Goal: Transaction & Acquisition: Purchase product/service

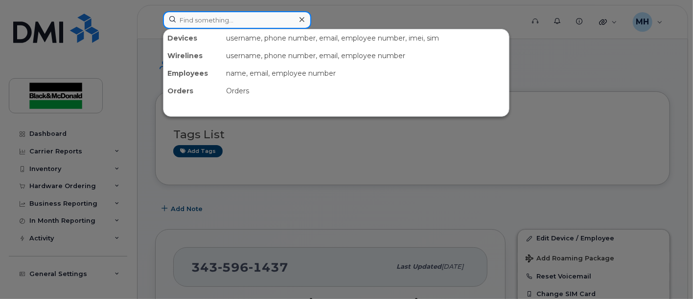
drag, startPoint x: 220, startPoint y: 18, endPoint x: 228, endPoint y: 29, distance: 14.3
click at [220, 20] on input at bounding box center [237, 20] width 148 height 18
type input "[PERSON_NAME]"
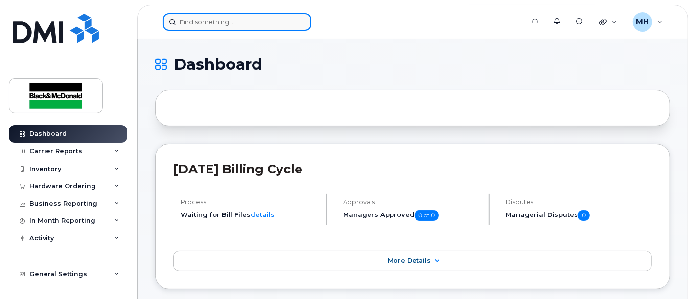
click at [204, 28] on input at bounding box center [237, 22] width 148 height 18
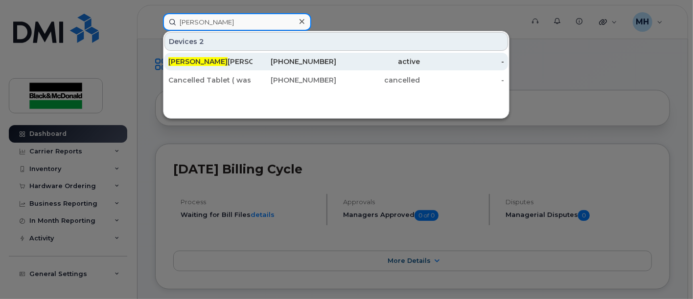
type input "graydon"
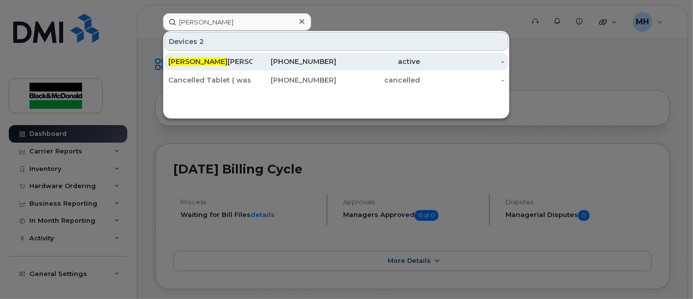
click at [214, 54] on div "Graydon Whitehorne" at bounding box center [210, 62] width 84 height 18
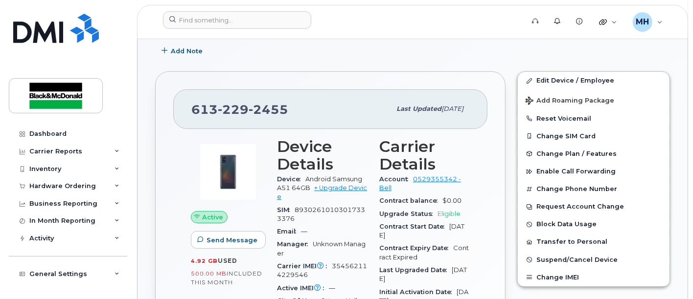
scroll to position [163, 0]
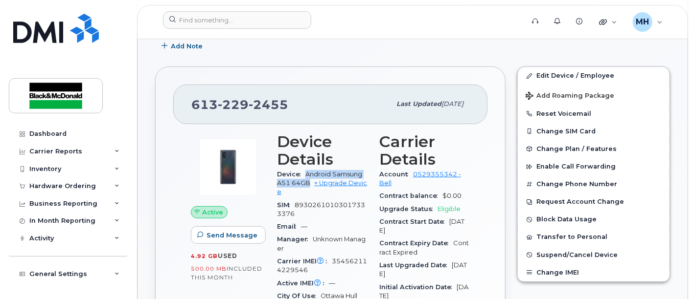
drag, startPoint x: 307, startPoint y: 171, endPoint x: 312, endPoint y: 181, distance: 10.9
click at [312, 181] on span "Android Samsung A51 64GB + Upgrade Device" at bounding box center [322, 183] width 90 height 25
copy span "Android Samsung A51 64GB"
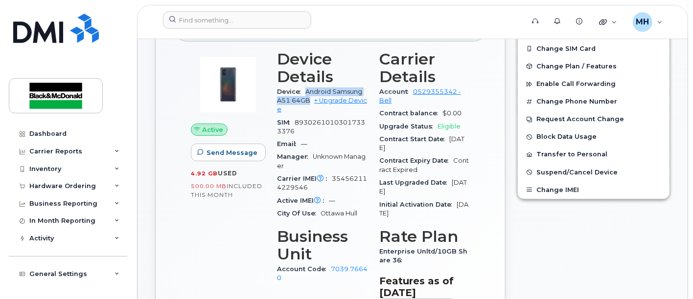
scroll to position [272, 0]
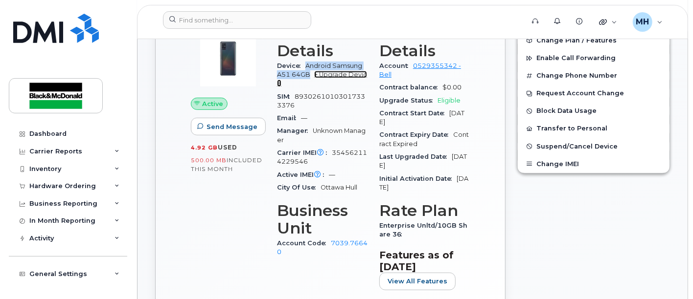
click at [335, 72] on link "+ Upgrade Device" at bounding box center [322, 79] width 90 height 16
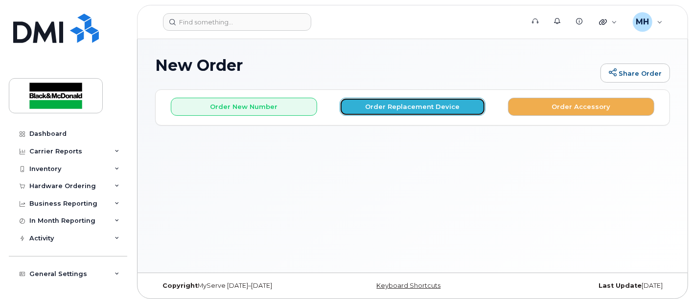
click at [417, 103] on button "Order Replacement Device" at bounding box center [413, 107] width 146 height 18
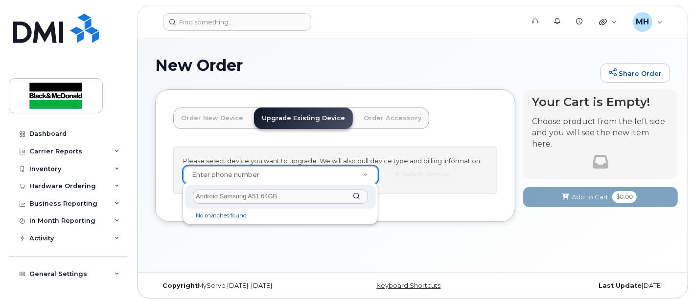
drag, startPoint x: 284, startPoint y: 198, endPoint x: 49, endPoint y: 207, distance: 234.5
click at [49, 207] on body "Support Alerts Knowledge Base Quicklinks Suspend / Cancel Device Change SIM Car…" at bounding box center [346, 152] width 693 height 304
type input "Android Samsung A51 64GB"
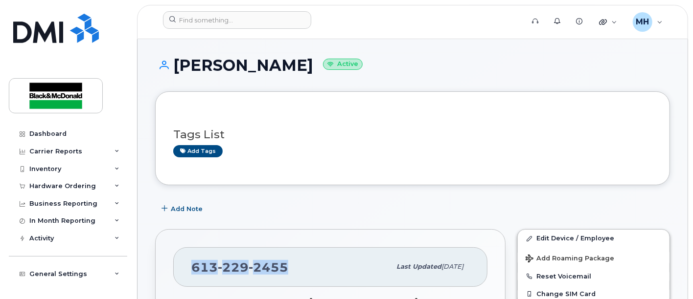
drag, startPoint x: 291, startPoint y: 263, endPoint x: 147, endPoint y: 230, distance: 147.6
click at [186, 272] on div "613 229 2455 Last updated May 26, 2025" at bounding box center [330, 267] width 314 height 39
copy span "613 229 2455"
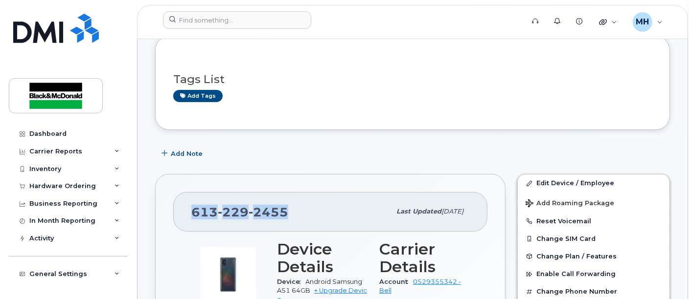
scroll to position [163, 0]
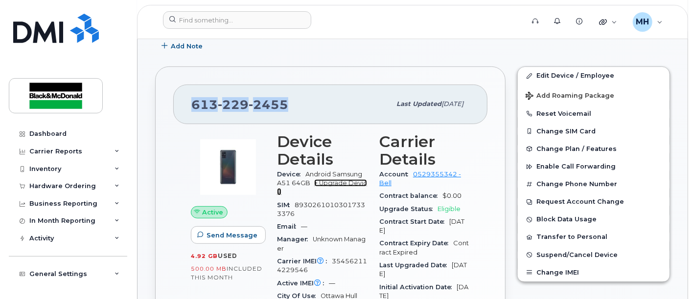
click at [340, 182] on link "+ Upgrade Device" at bounding box center [322, 188] width 90 height 16
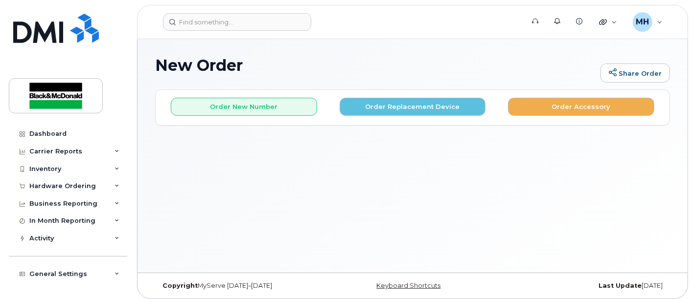
scroll to position [4, 0]
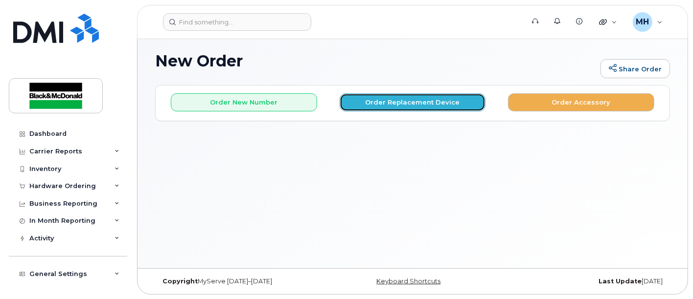
click at [388, 101] on button "Order Replacement Device" at bounding box center [413, 102] width 146 height 18
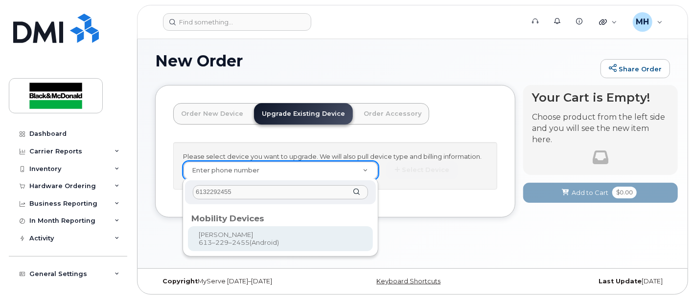
type input "6132292455"
type input "402791"
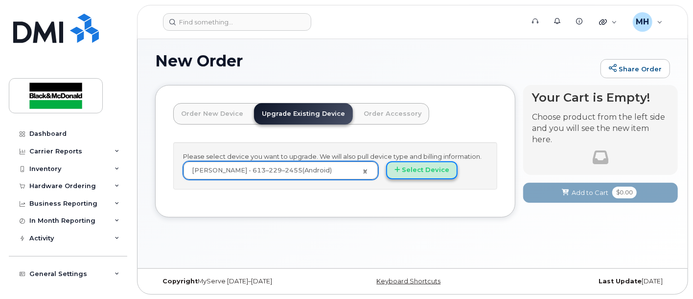
click at [430, 170] on button "Select Device" at bounding box center [421, 170] width 71 height 18
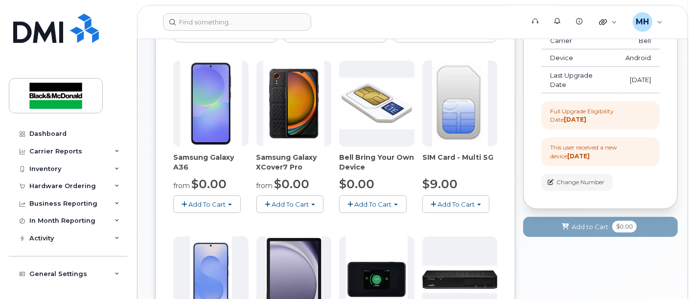
scroll to position [113, 0]
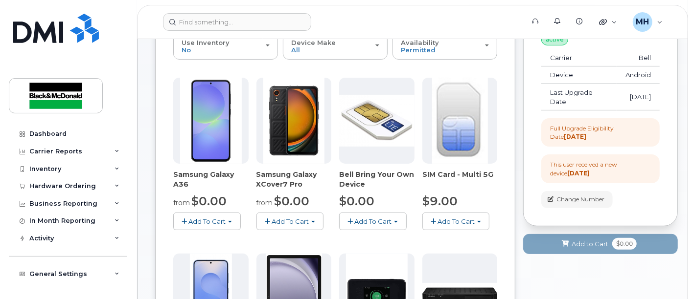
click at [214, 219] on span "Add To Cart" at bounding box center [206, 222] width 37 height 8
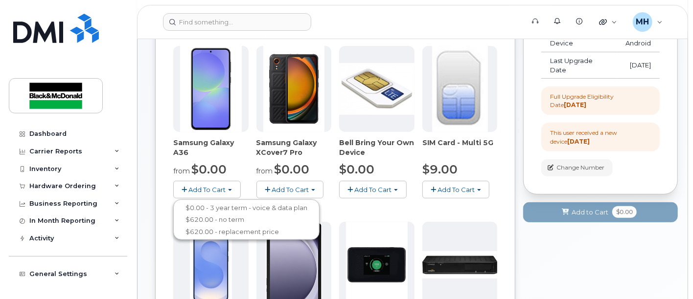
scroll to position [222, 0]
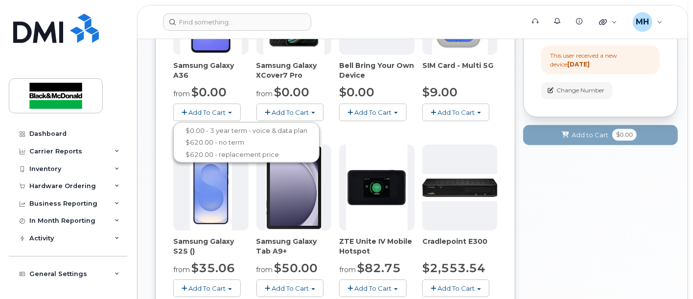
click at [618, 184] on div "Your Cart is Empty! Choose product from the left side and you will see the new …" at bounding box center [600, 215] width 155 height 696
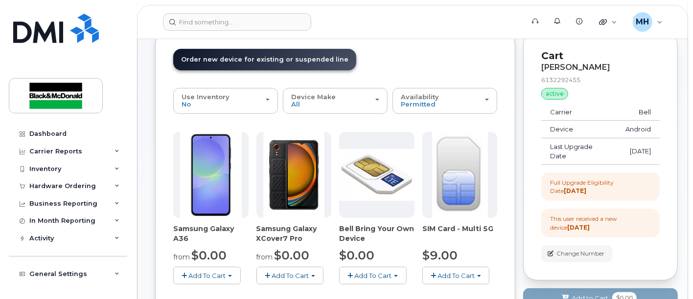
scroll to position [113, 0]
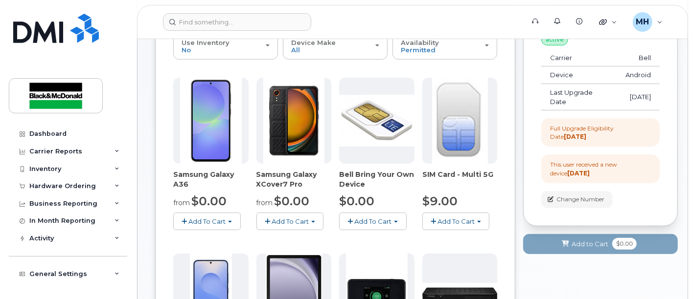
click at [186, 219] on span "button" at bounding box center [183, 222] width 5 height 6
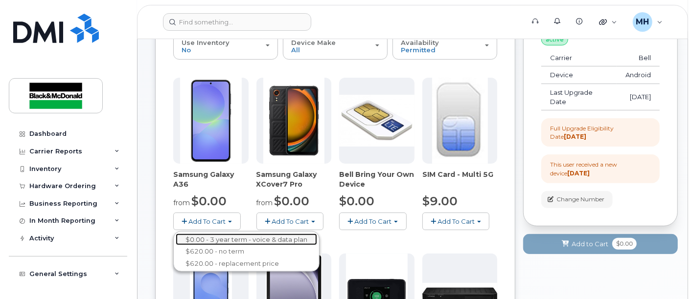
click at [218, 239] on link "$0.00 - 3 year term - voice & data plan" at bounding box center [246, 240] width 141 height 12
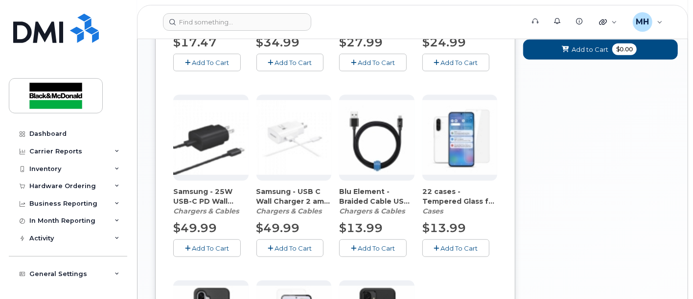
scroll to position [494, 0]
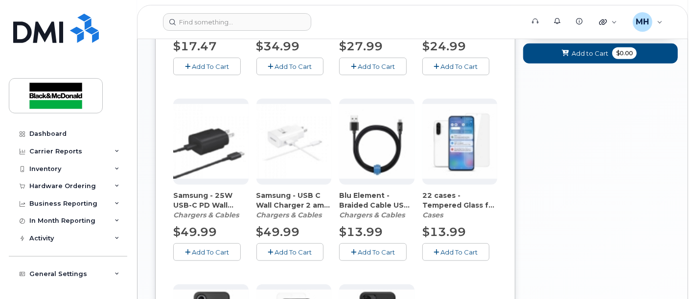
click at [450, 249] on span "Add To Cart" at bounding box center [459, 253] width 37 height 8
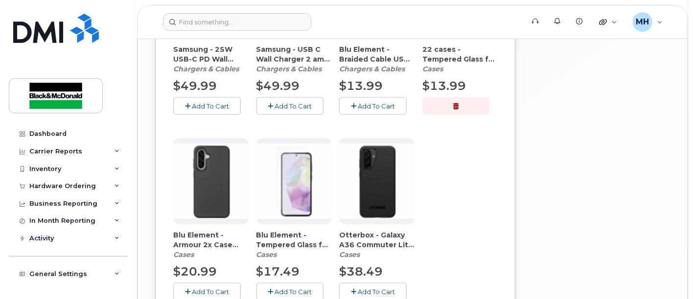
scroll to position [657, 0]
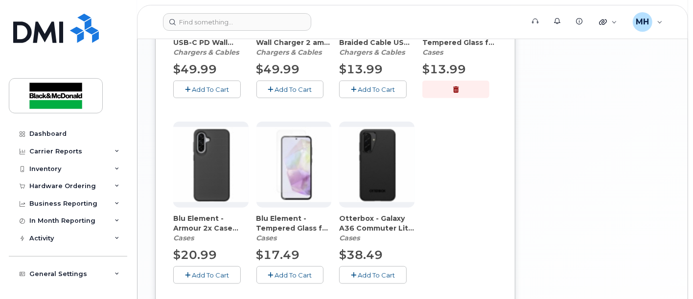
click at [211, 274] on span "Add To Cart" at bounding box center [210, 276] width 37 height 8
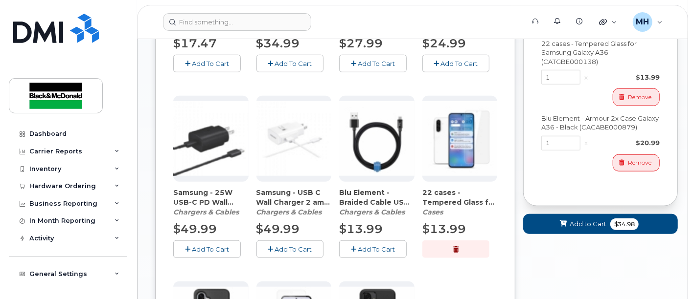
scroll to position [511, 0]
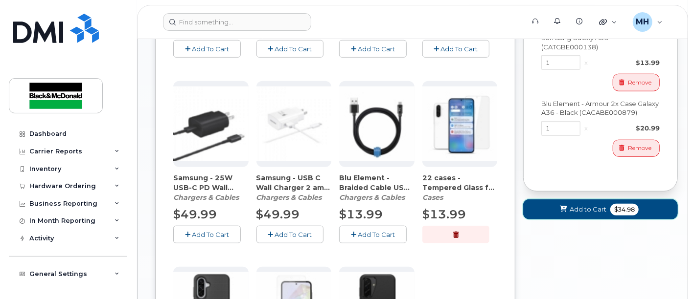
click at [594, 214] on span "Add to Cart" at bounding box center [587, 209] width 37 height 9
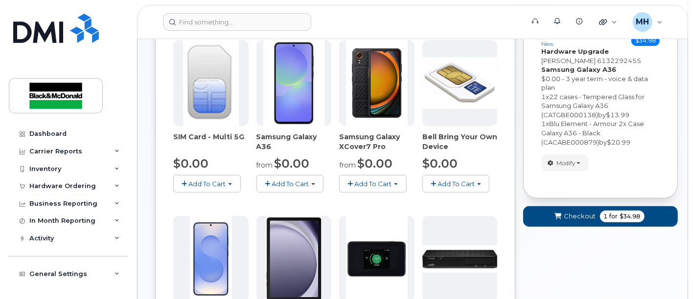
scroll to position [217, 0]
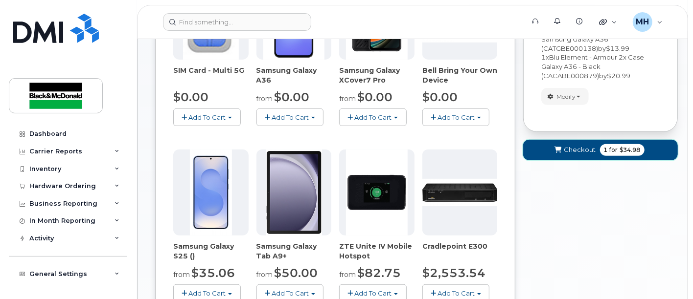
click at [574, 146] on span "Checkout" at bounding box center [580, 149] width 32 height 9
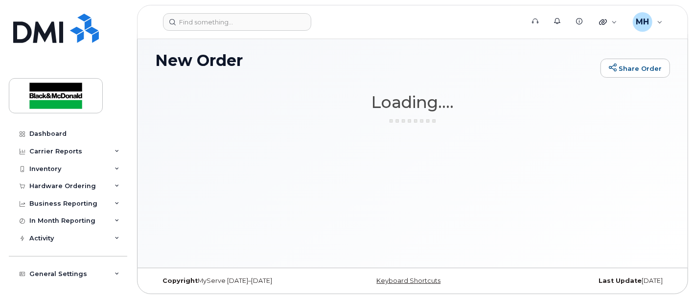
scroll to position [4, 0]
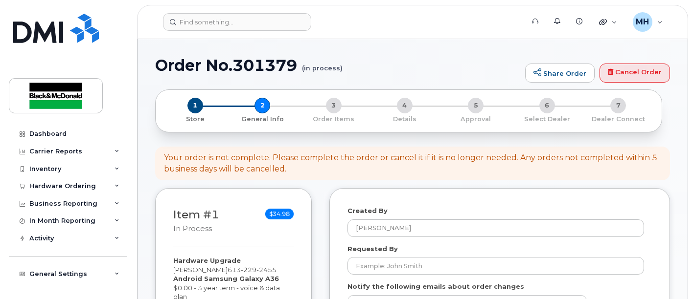
select select
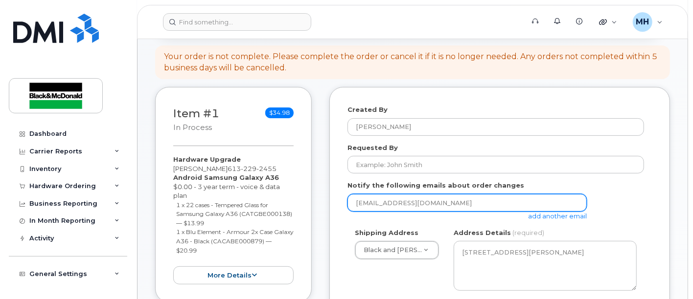
scroll to position [109, 0]
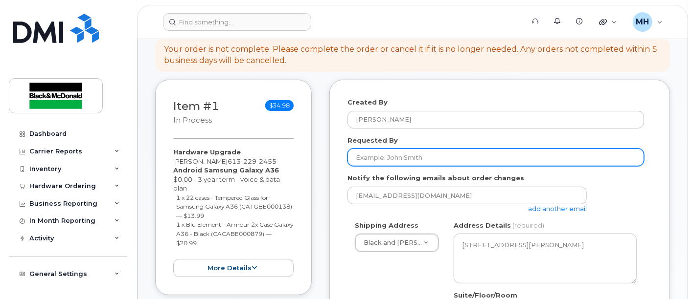
click at [406, 159] on input "Requested By" at bounding box center [495, 158] width 296 height 18
type input "[PERSON_NAME]"
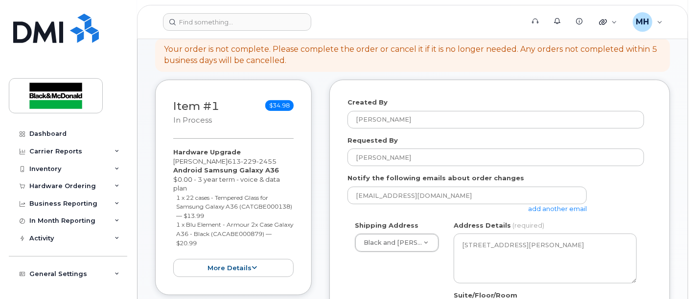
click at [566, 207] on link "add another email" at bounding box center [557, 209] width 59 height 8
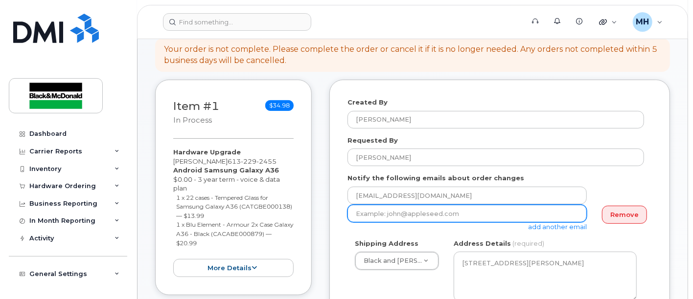
click at [461, 216] on input "email" at bounding box center [466, 214] width 239 height 18
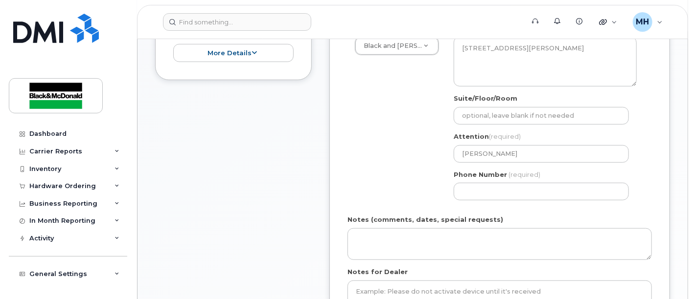
scroll to position [326, 0]
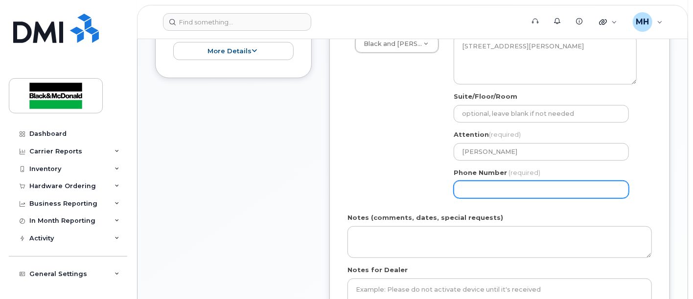
type input "mkehoe@blackandmcdonald.com"
click at [492, 190] on input "Phone Number" at bounding box center [540, 190] width 175 height 18
type input "6139037762"
select select
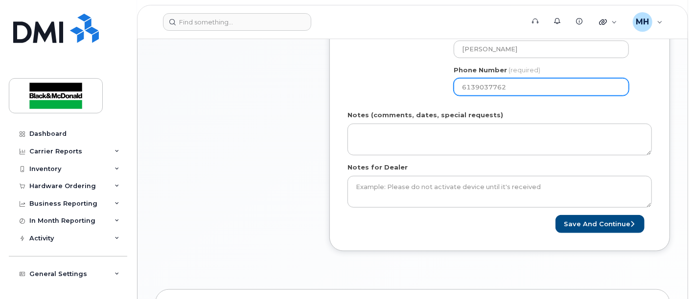
scroll to position [434, 0]
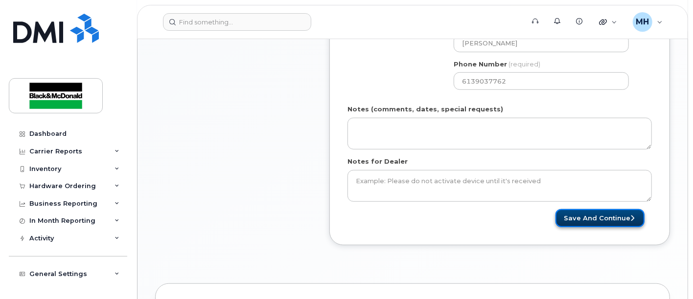
click at [594, 219] on button "Save and Continue" at bounding box center [599, 218] width 89 height 18
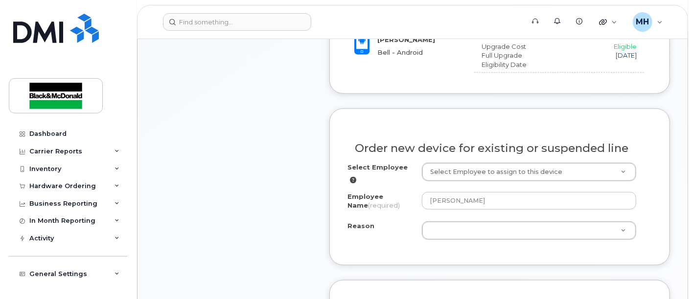
scroll to position [489, 0]
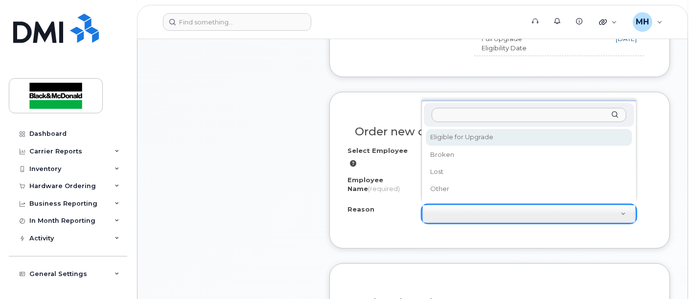
select select "eligible_for_upgrade"
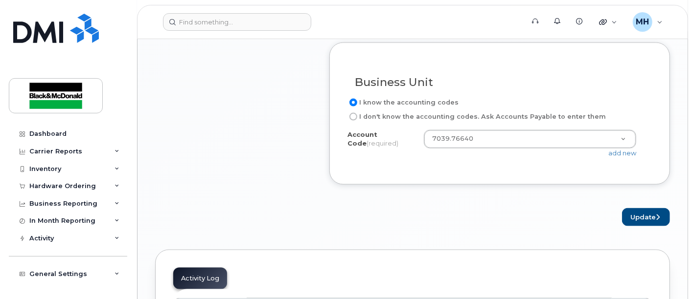
scroll to position [924, 0]
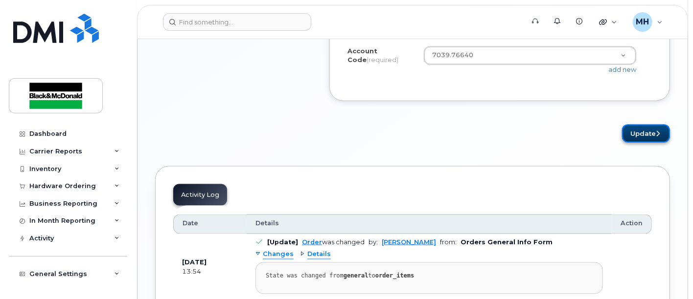
click at [641, 125] on button "Update" at bounding box center [646, 134] width 48 height 18
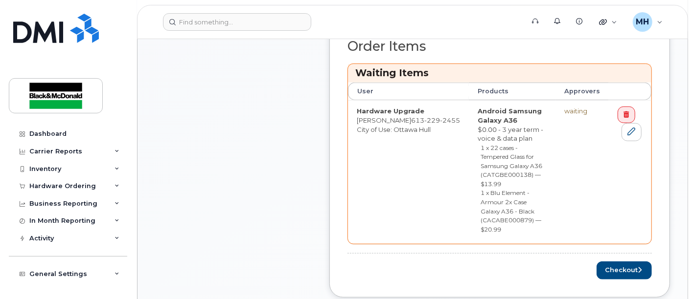
scroll to position [434, 0]
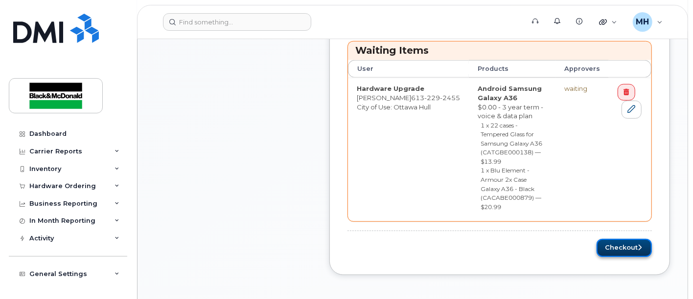
click at [618, 239] on button "Checkout" at bounding box center [623, 248] width 55 height 18
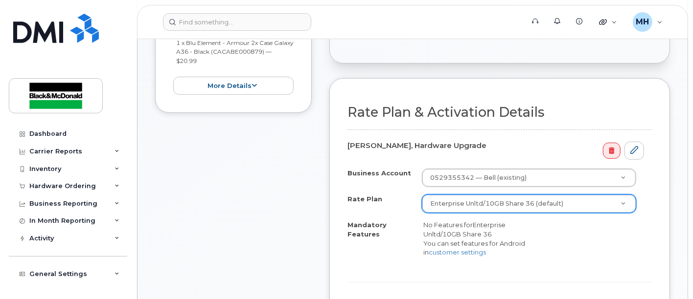
scroll to position [380, 0]
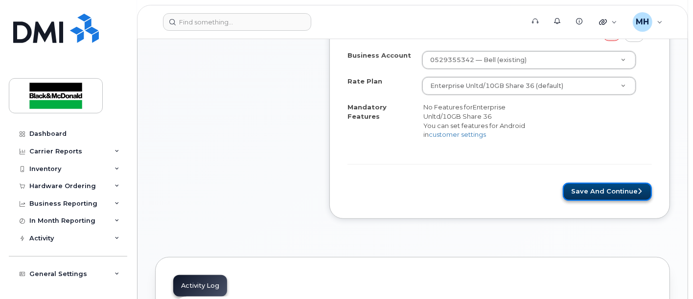
click at [626, 189] on button "Save and Continue" at bounding box center [607, 192] width 89 height 18
